Goal: Information Seeking & Learning: Stay updated

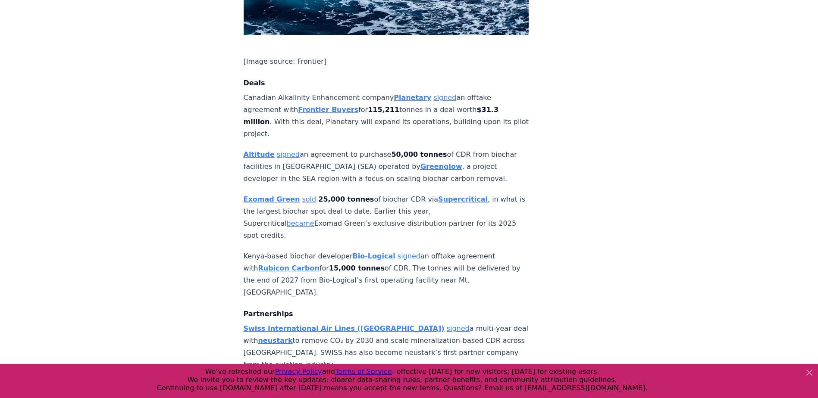
scroll to position [647, 0]
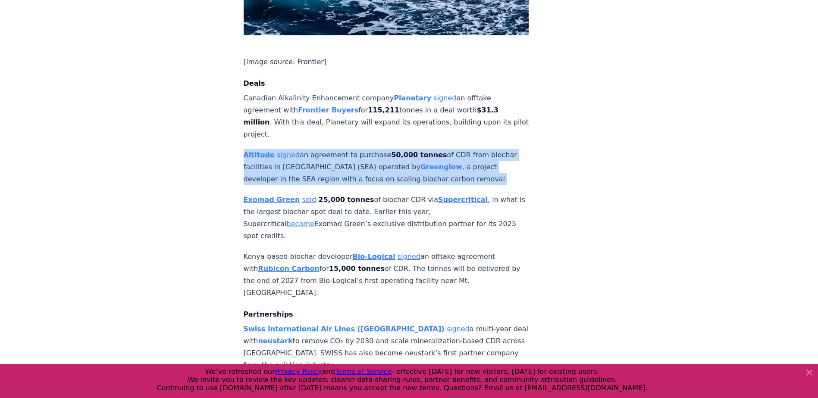
drag, startPoint x: 224, startPoint y: 119, endPoint x: 483, endPoint y: 148, distance: 261.2
drag, startPoint x: 483, startPoint y: 148, endPoint x: 469, endPoint y: 149, distance: 14.7
copy p "Altitude signed an agreement to purchase 50,000 tonnes of CDR from biochar faci…"
drag, startPoint x: 227, startPoint y: 169, endPoint x: 471, endPoint y: 196, distance: 246.0
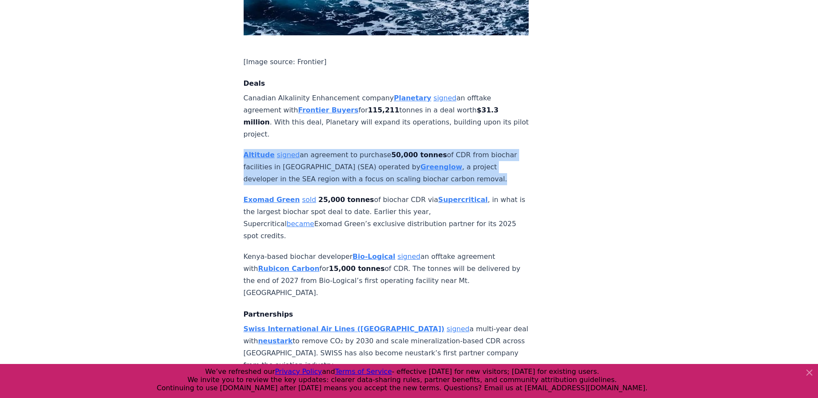
drag, startPoint x: 471, startPoint y: 196, endPoint x: 433, endPoint y: 197, distance: 38.4
copy p "Exomad Green sold 25,000 tonnes of biochar CDR via Supercritical , in what is t…"
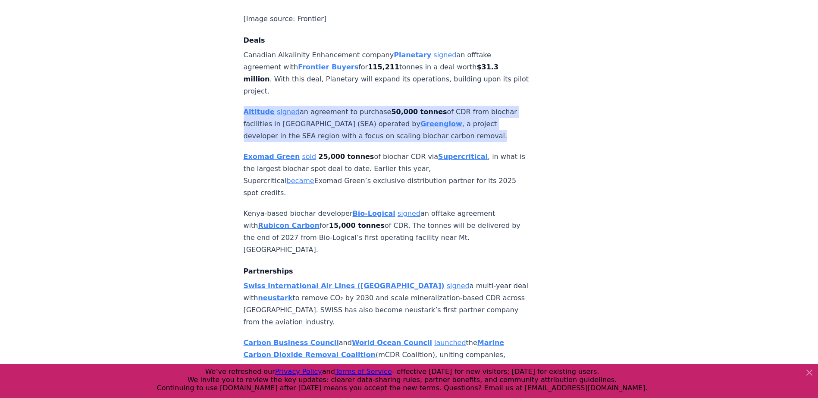
scroll to position [733, 0]
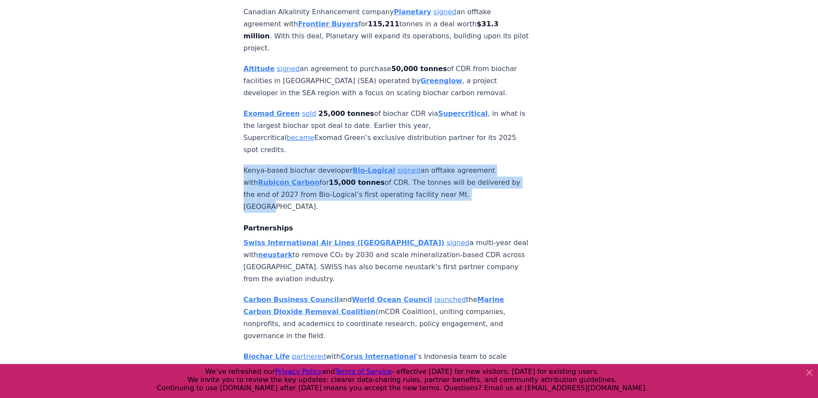
drag, startPoint x: 242, startPoint y: 130, endPoint x: 471, endPoint y: 154, distance: 229.8
drag, startPoint x: 471, startPoint y: 154, endPoint x: 458, endPoint y: 156, distance: 13.5
copy p "Kenya-based biochar developer Bio-Logical signed an offtake agreement with Rubi…"
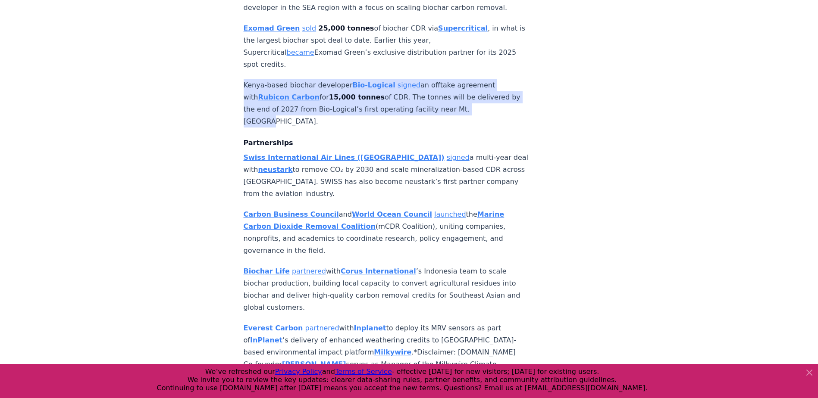
scroll to position [819, 0]
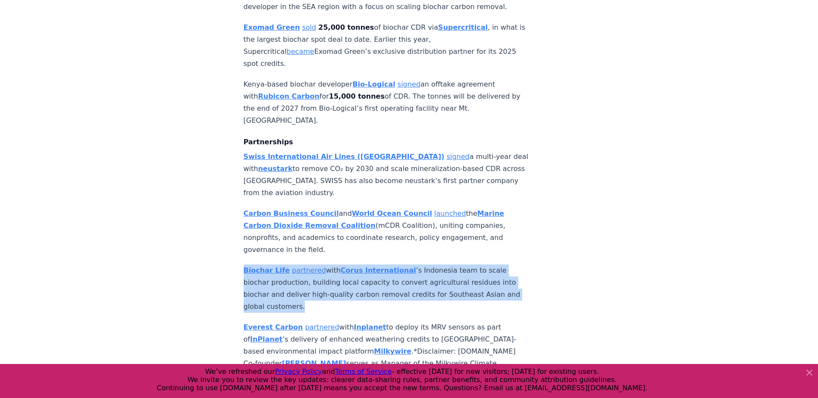
drag, startPoint x: 235, startPoint y: 217, endPoint x: 316, endPoint y: 255, distance: 89.9
drag, startPoint x: 316, startPoint y: 255, endPoint x: 298, endPoint y: 255, distance: 17.7
copy p "Biochar Life partnered with Corus International ’s Indonesia team to scale bioc…"
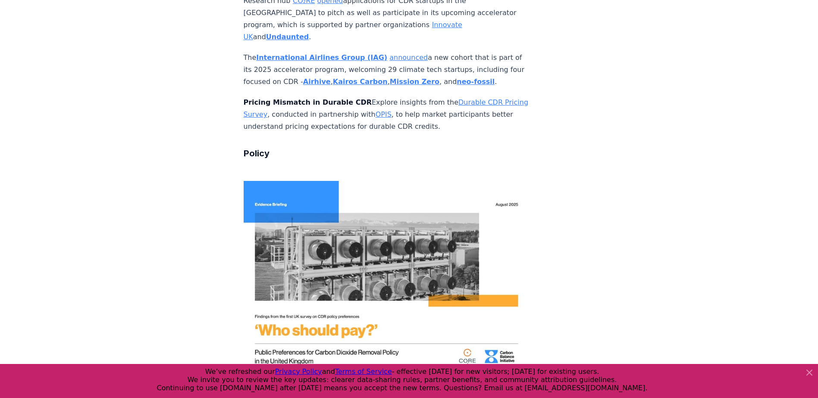
scroll to position [2501, 0]
